Goal: Check status: Check status

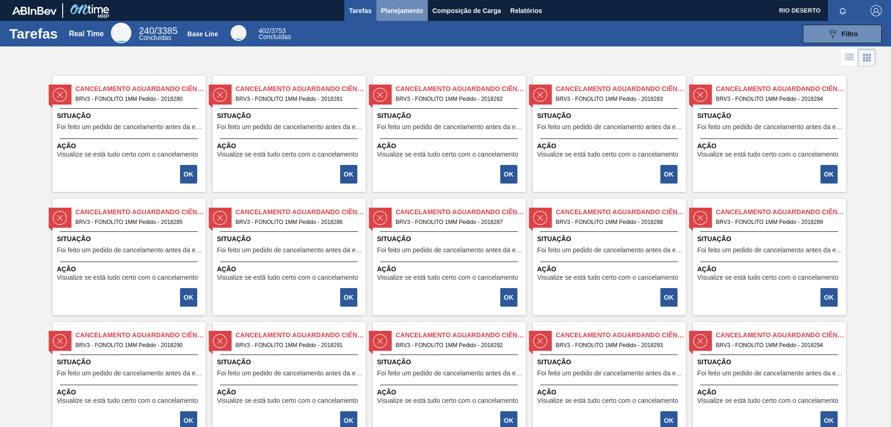
click at [408, 6] on span "Planejamento" at bounding box center [402, 10] width 42 height 11
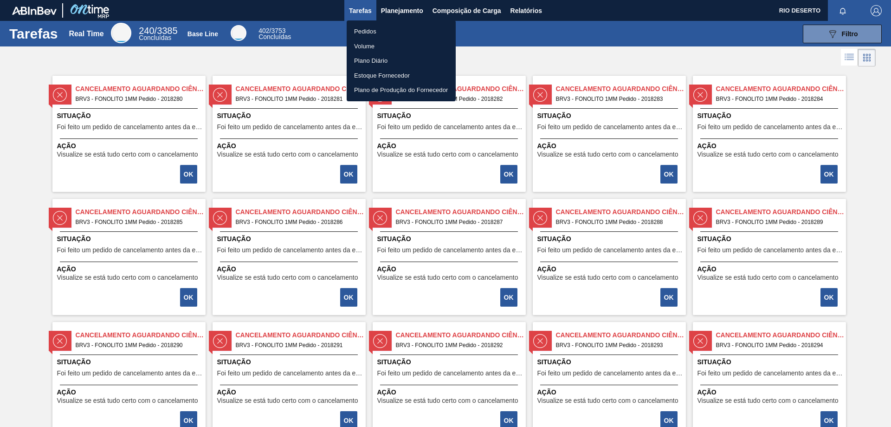
click at [411, 32] on li "Pedidos" at bounding box center [401, 31] width 109 height 15
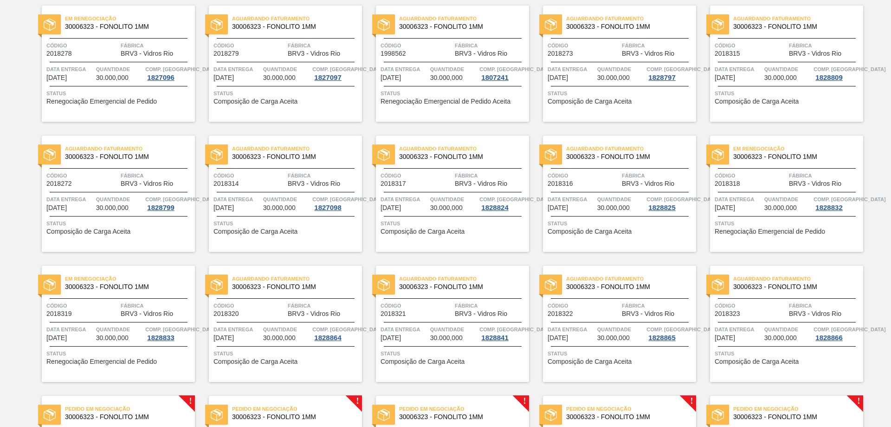
scroll to position [196, 0]
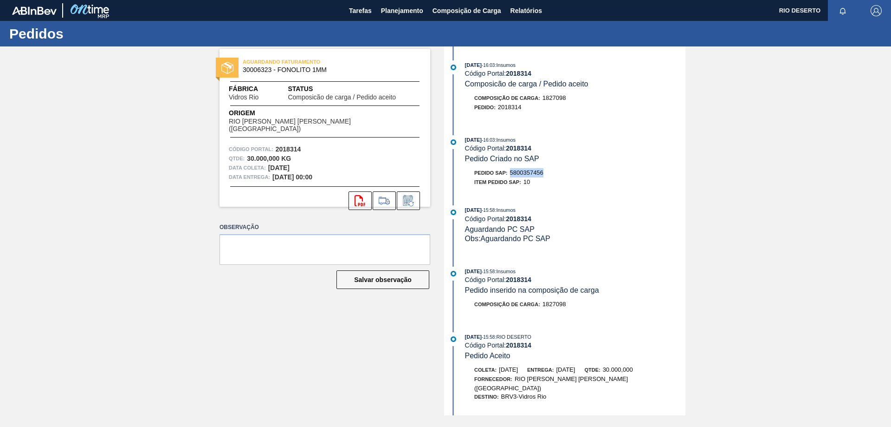
drag, startPoint x: 512, startPoint y: 173, endPoint x: 549, endPoint y: 173, distance: 37.1
click at [549, 173] on div "Pedido SAP: 5800357456" at bounding box center [575, 172] width 221 height 9
copy span "5800357456"
